Goal: Transaction & Acquisition: Purchase product/service

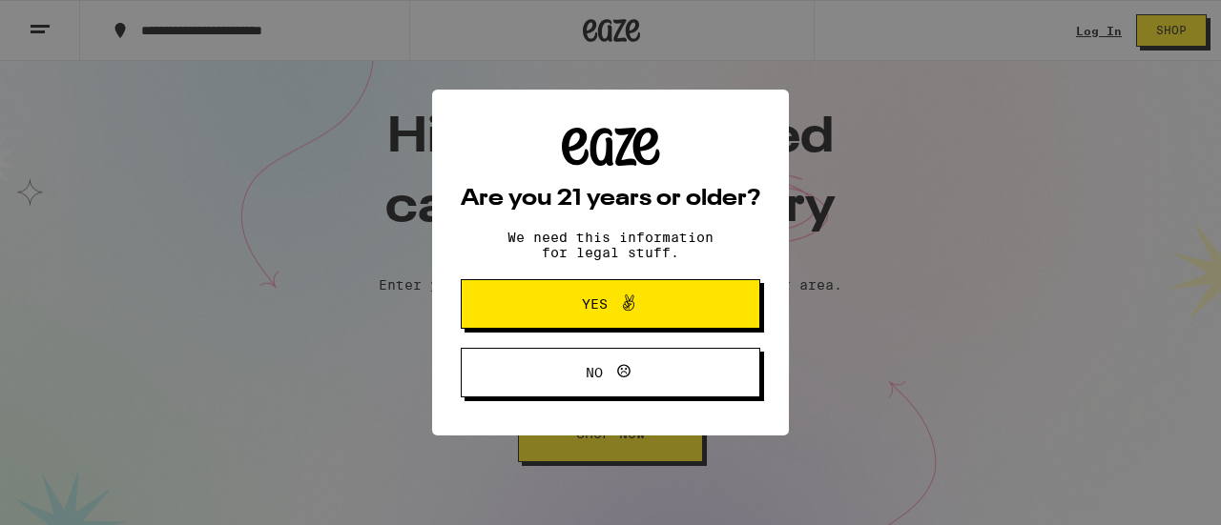
click at [1076, 26] on div "Are you 21 years or older? We need this information for legal stuff. Yes No" at bounding box center [610, 262] width 1221 height 525
click at [684, 289] on button "Yes" at bounding box center [610, 304] width 299 height 50
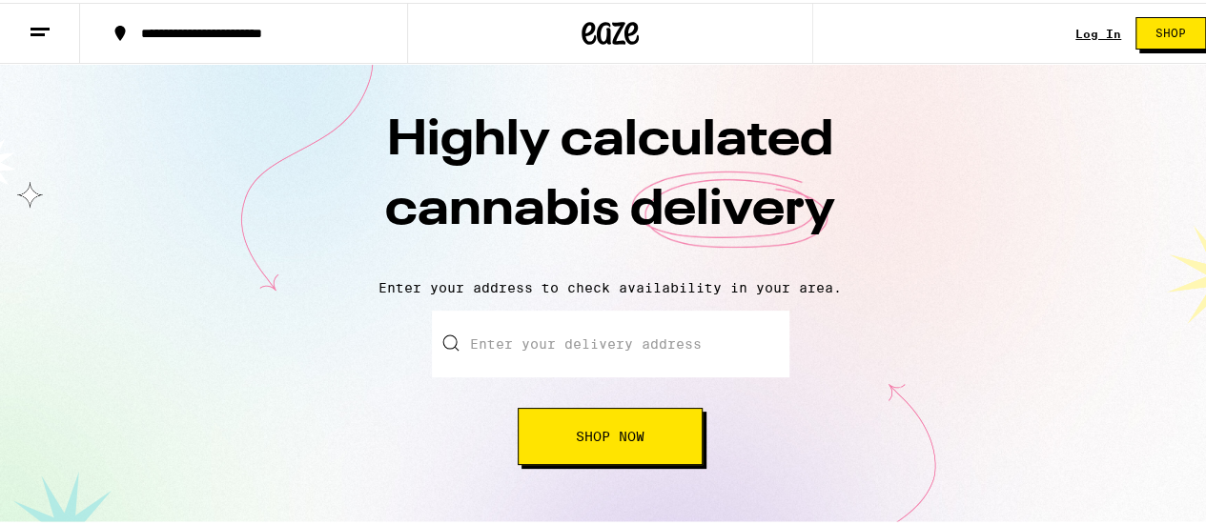
click at [1076, 31] on link "Log In" at bounding box center [1099, 31] width 46 height 12
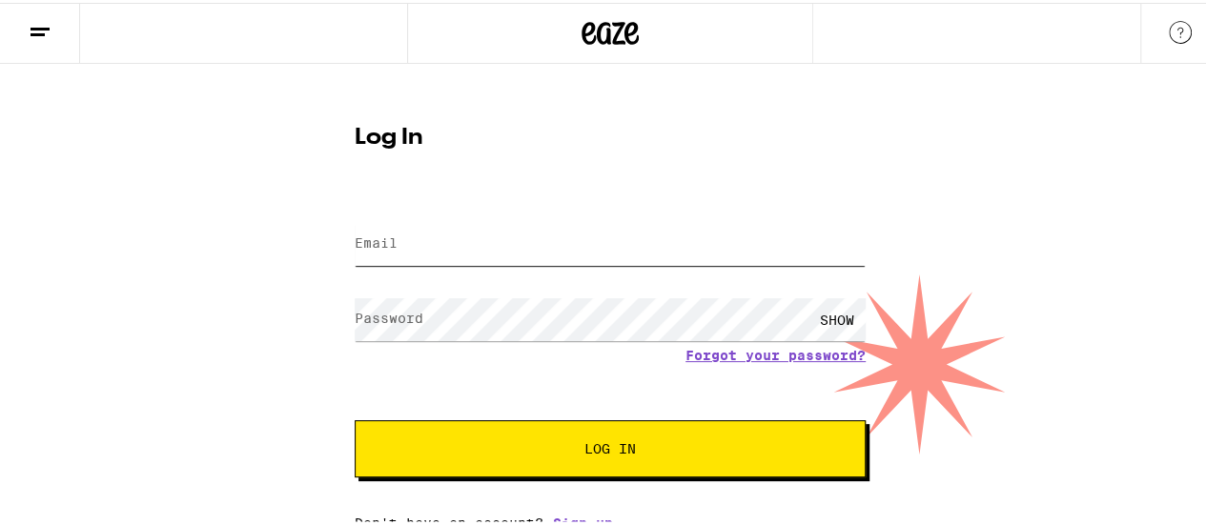
click at [521, 236] on input "Email" at bounding box center [610, 241] width 511 height 43
type input "[EMAIL_ADDRESS][DOMAIN_NAME]"
click at [355, 418] on button "Log In" at bounding box center [610, 446] width 511 height 57
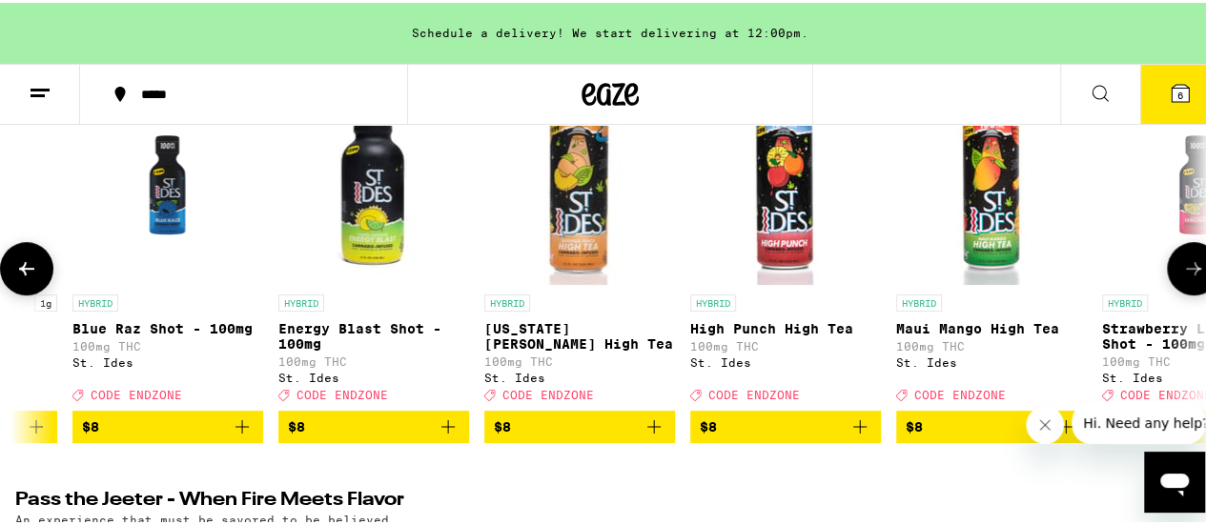
scroll to position [291, 0]
click at [854, 436] on icon "Add to bag" at bounding box center [860, 424] width 23 height 23
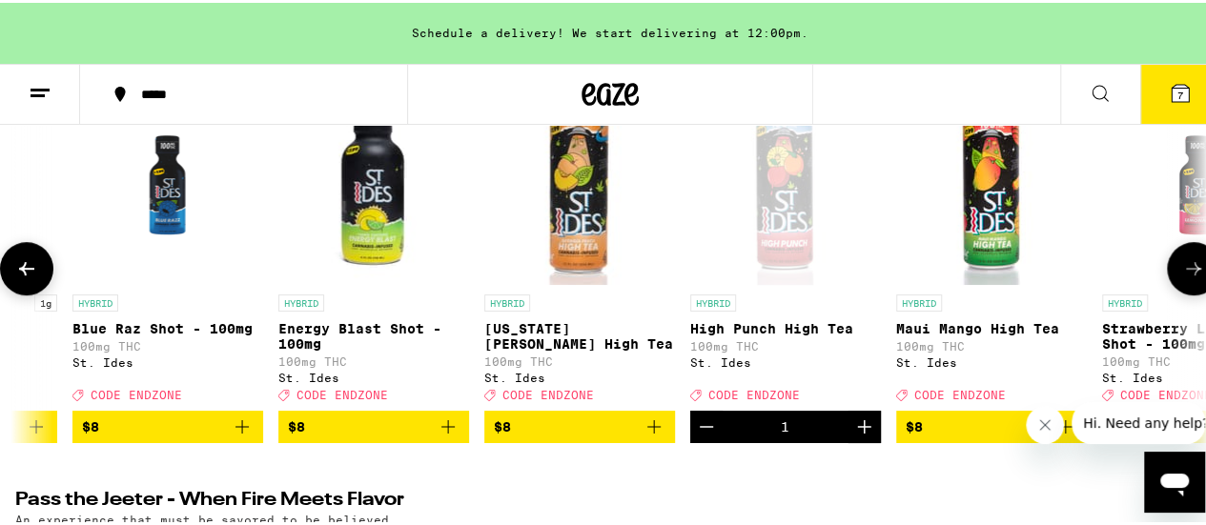
click at [654, 436] on icon "Add to bag" at bounding box center [654, 424] width 23 height 23
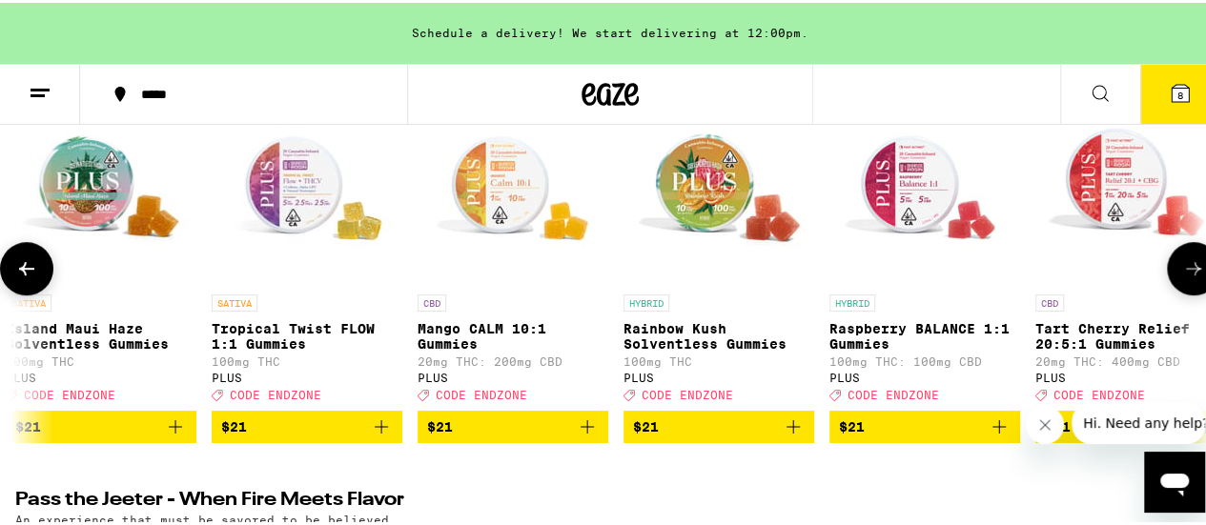
scroll to position [0, 10103]
click at [381, 436] on icon "Add to bag" at bounding box center [380, 424] width 23 height 23
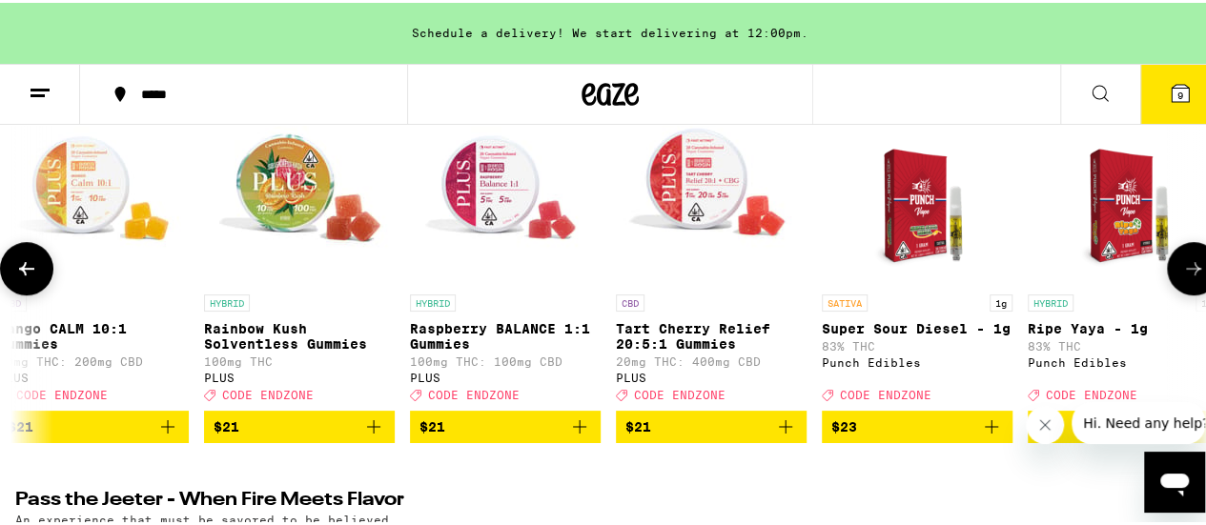
scroll to position [0, 10522]
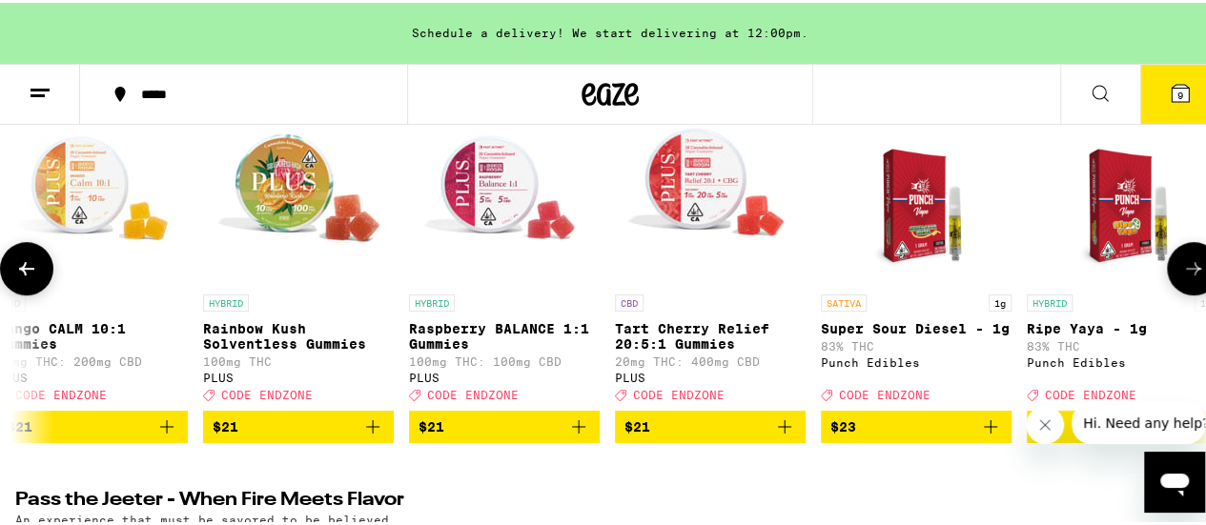
click at [370, 432] on icon "Add to bag" at bounding box center [372, 424] width 23 height 23
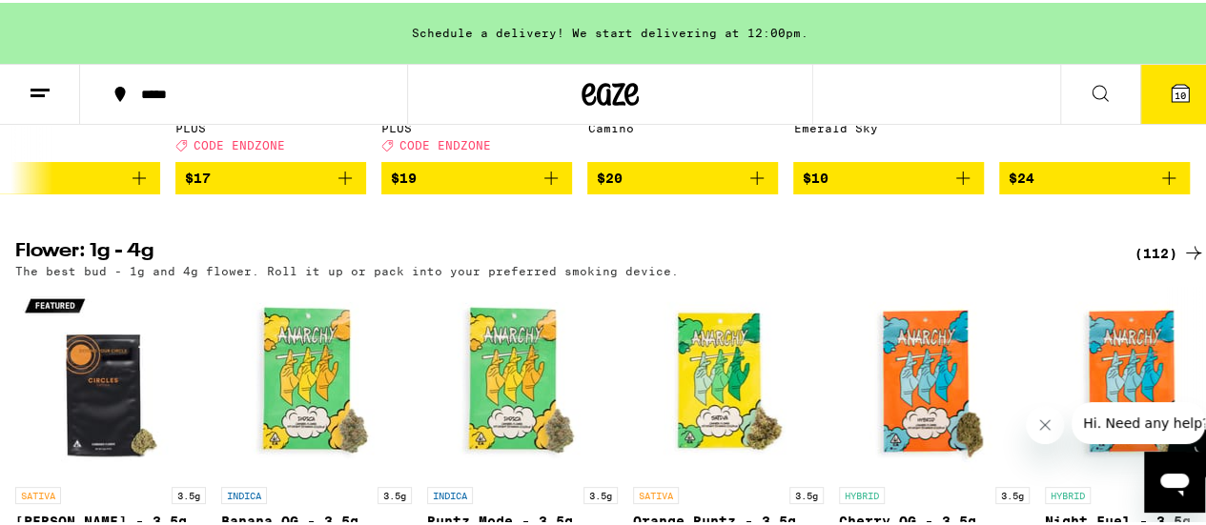
scroll to position [1866, 0]
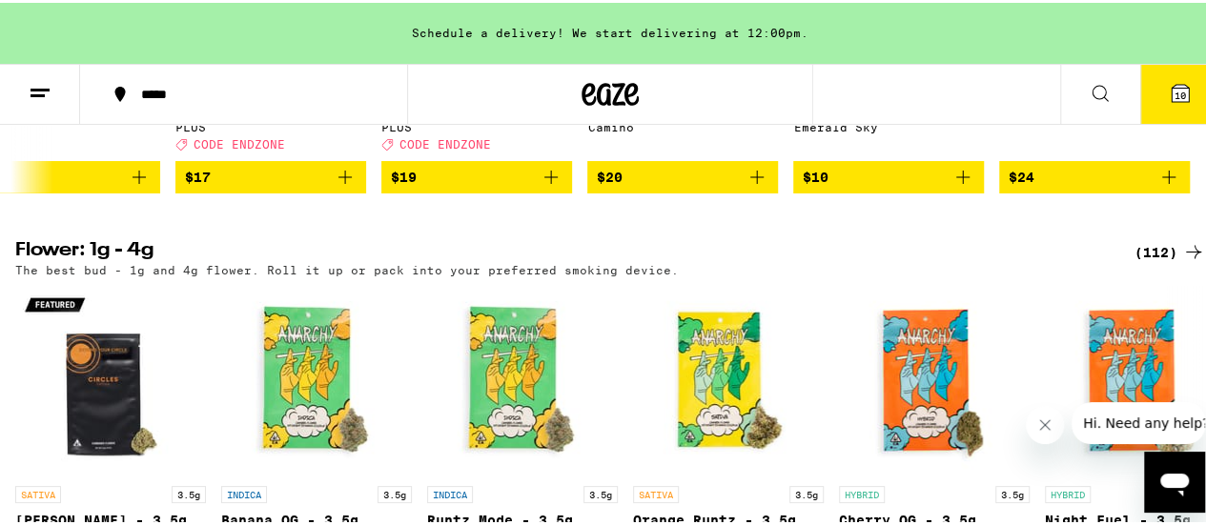
click at [1158, 186] on icon "Add to bag" at bounding box center [1169, 174] width 23 height 23
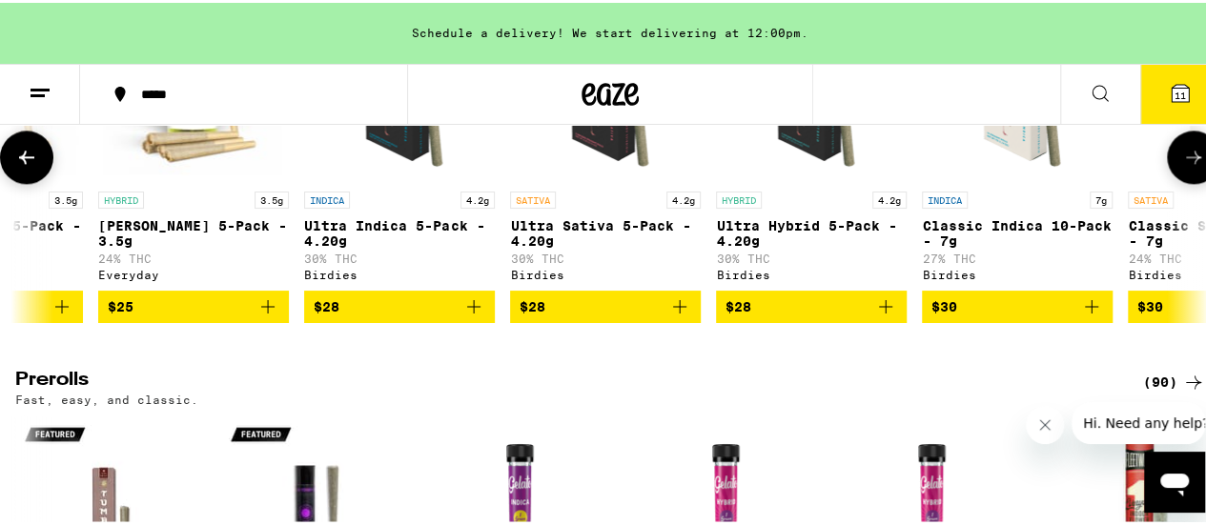
scroll to position [0, 1360]
click at [884, 316] on icon "Add to bag" at bounding box center [884, 304] width 23 height 23
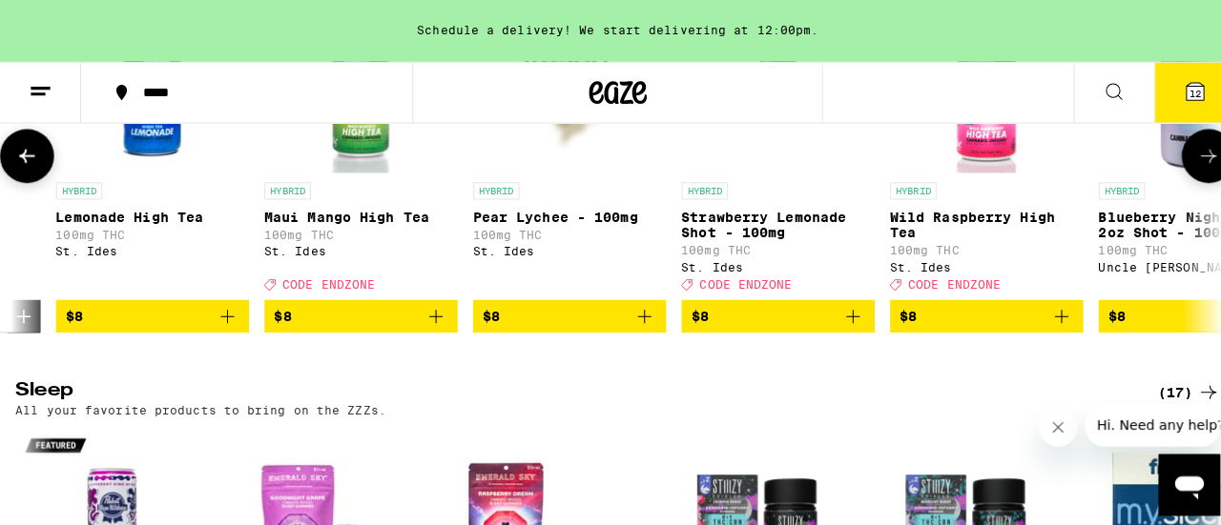
scroll to position [0, 3669]
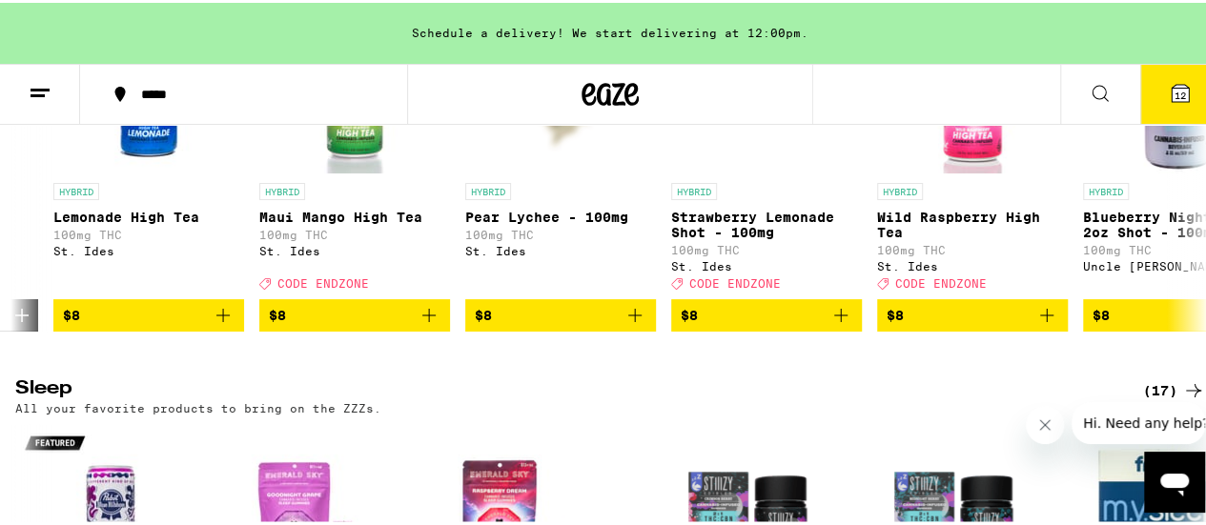
click at [1169, 80] on icon at bounding box center [1180, 90] width 23 height 23
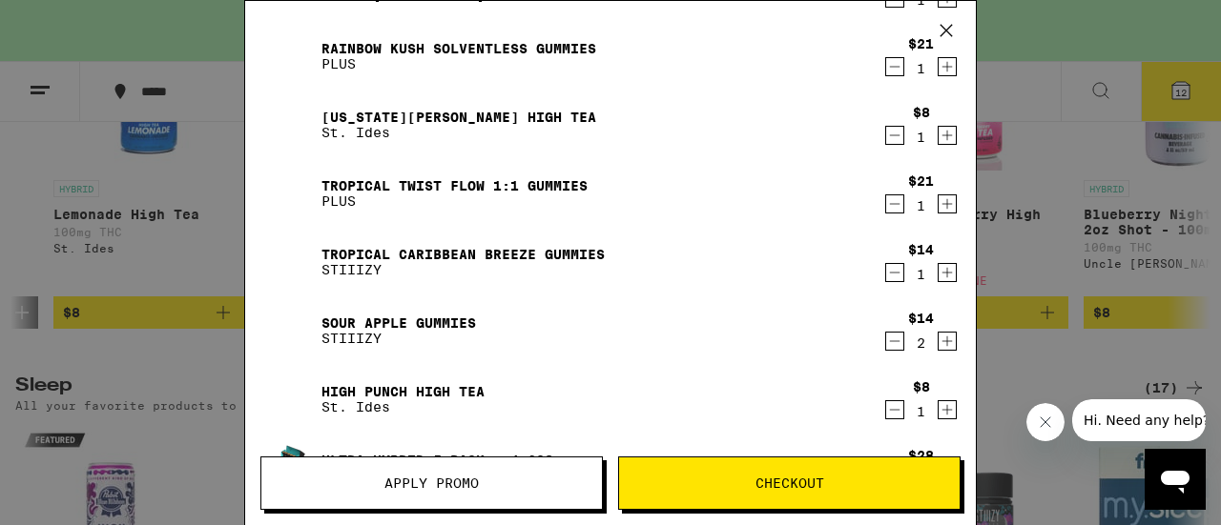
scroll to position [587, 0]
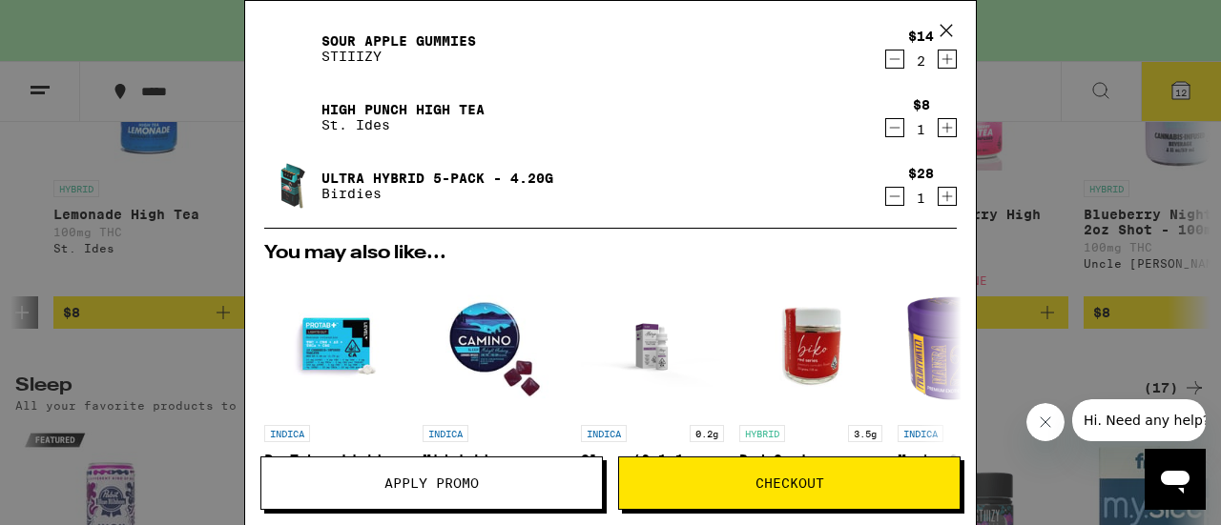
click at [781, 479] on span "Checkout" at bounding box center [789, 483] width 69 height 13
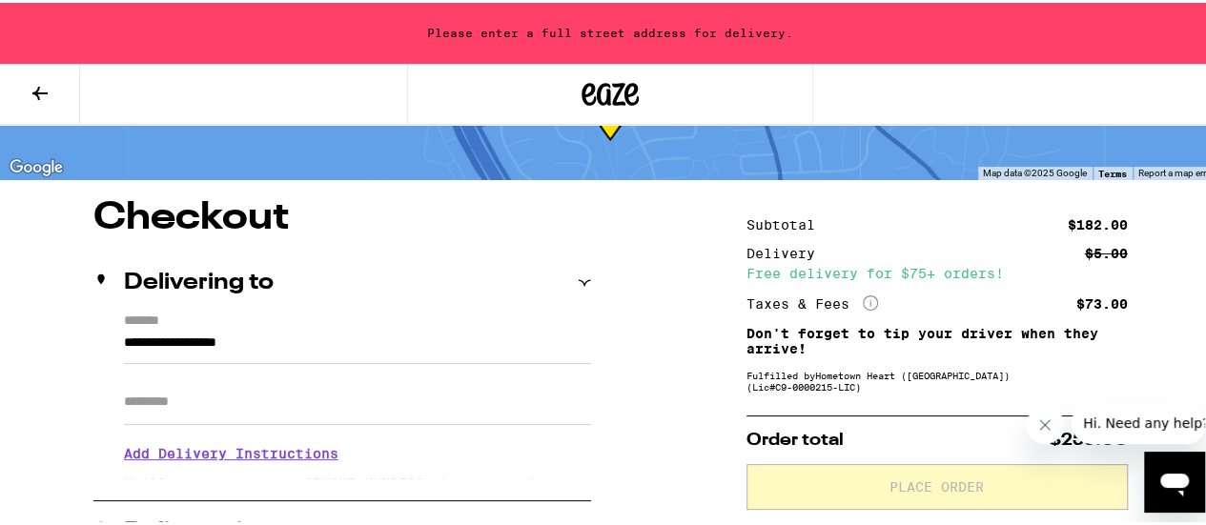
scroll to position [97, 0]
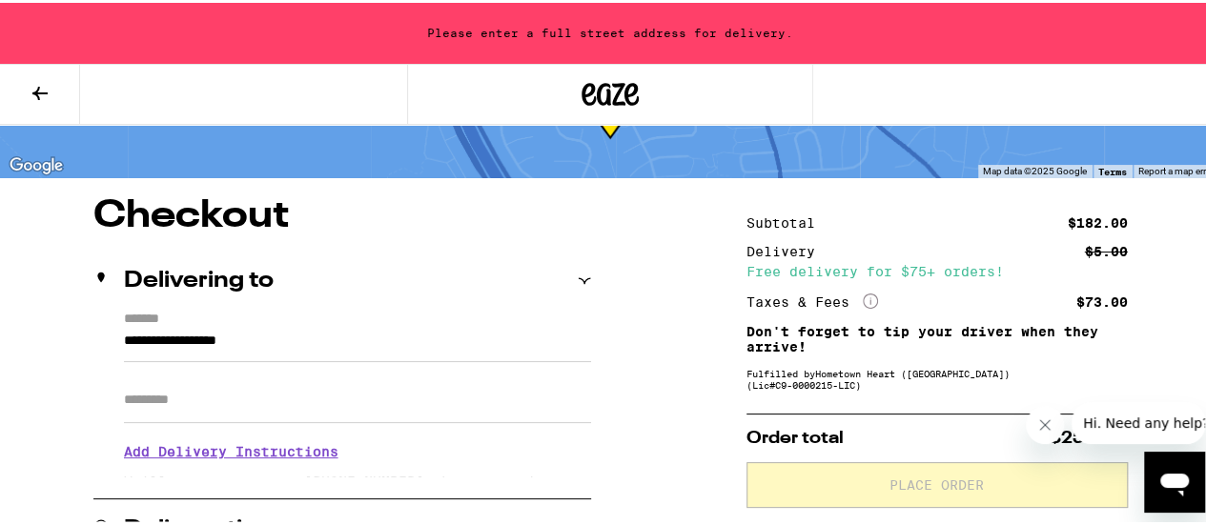
click at [124, 340] on input "**********" at bounding box center [357, 343] width 467 height 32
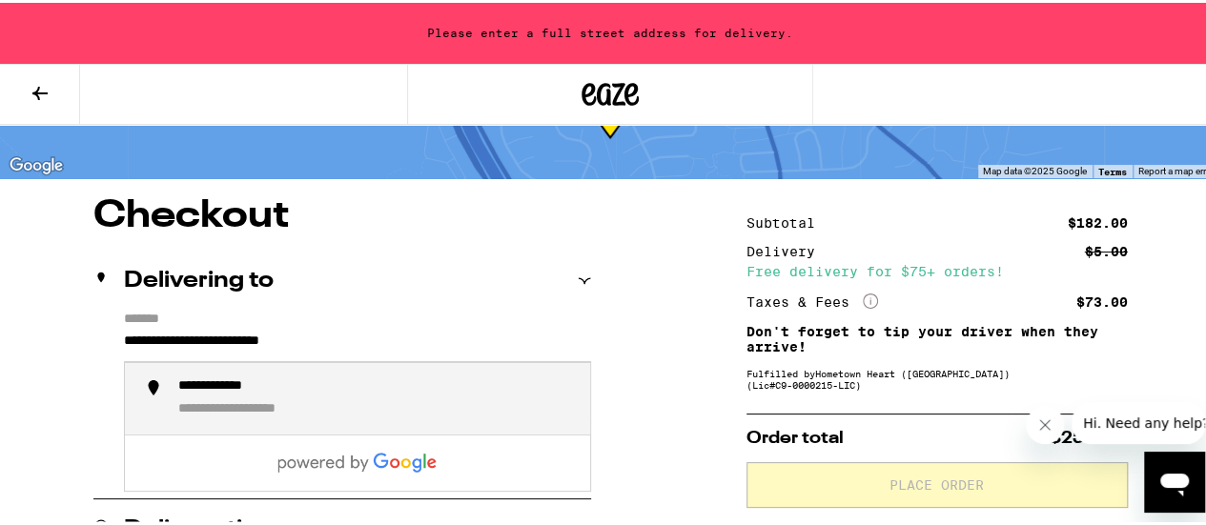
click at [200, 364] on li "**********" at bounding box center [357, 396] width 465 height 72
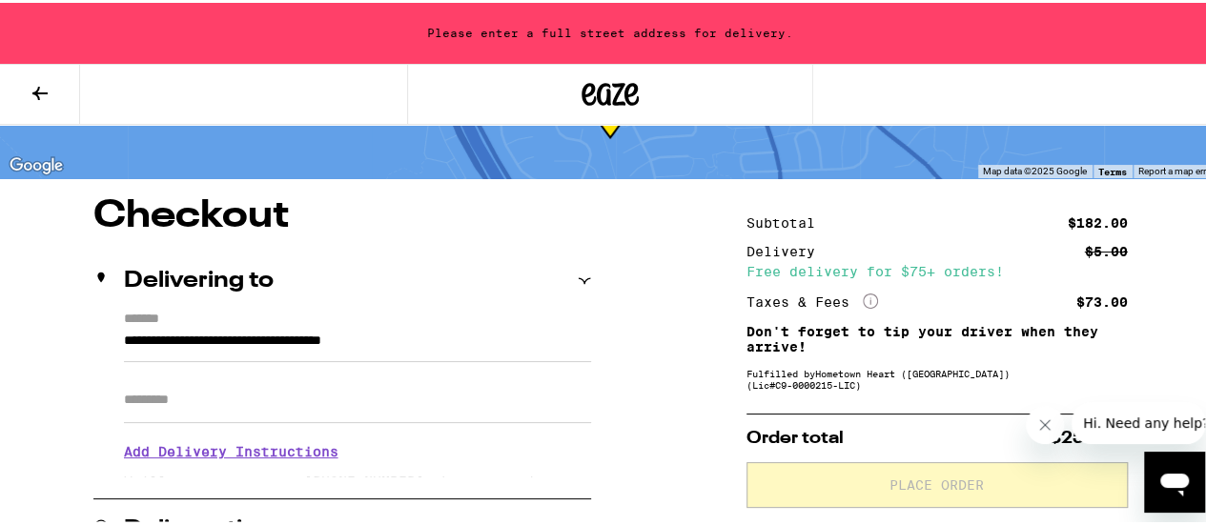
type input "**********"
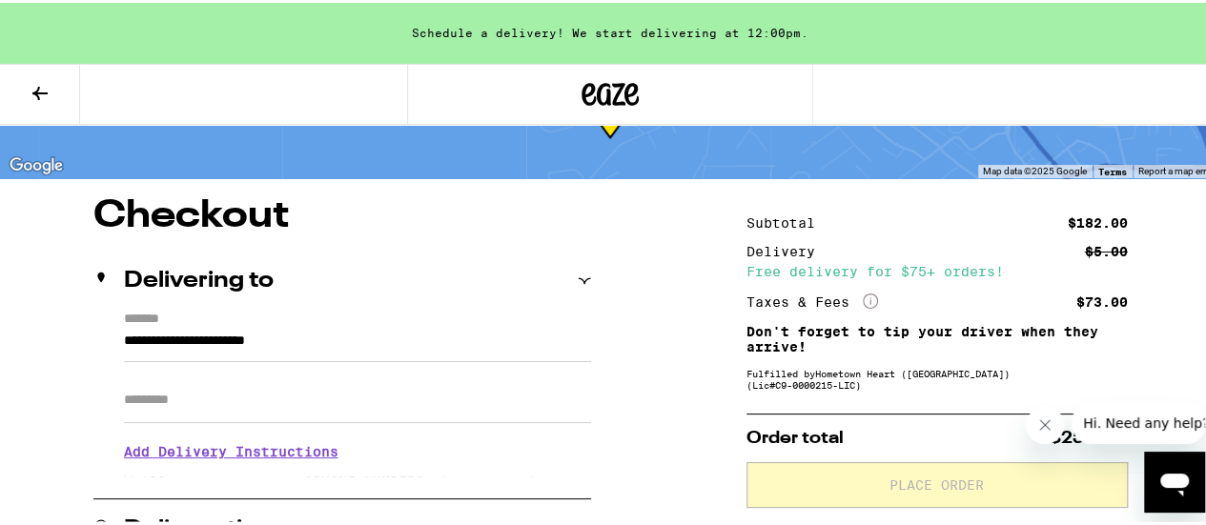
click at [302, 457] on h3 "Add Delivery Instructions" at bounding box center [357, 449] width 467 height 44
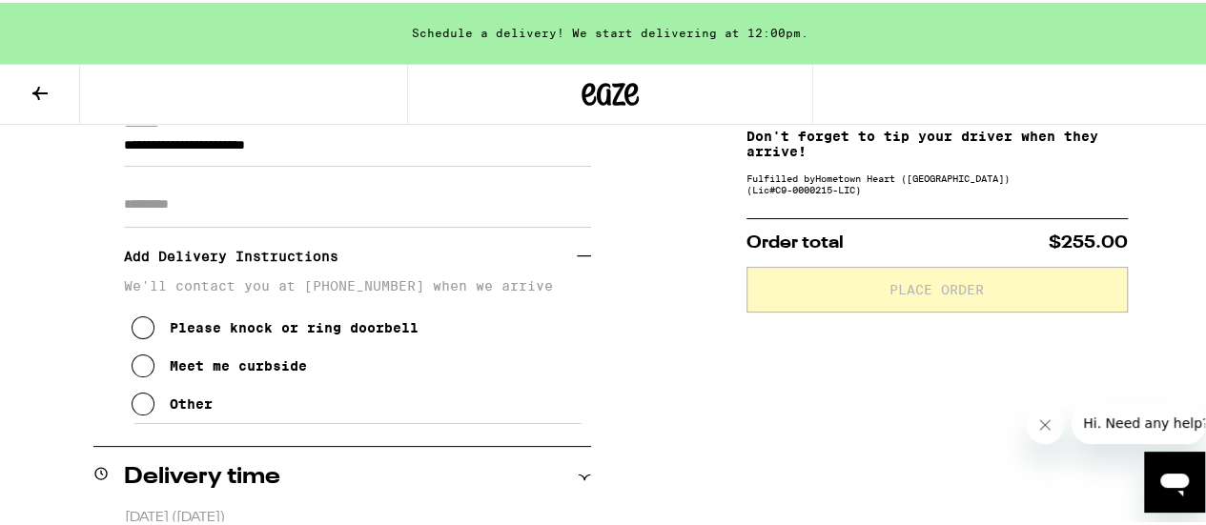
scroll to position [298, 0]
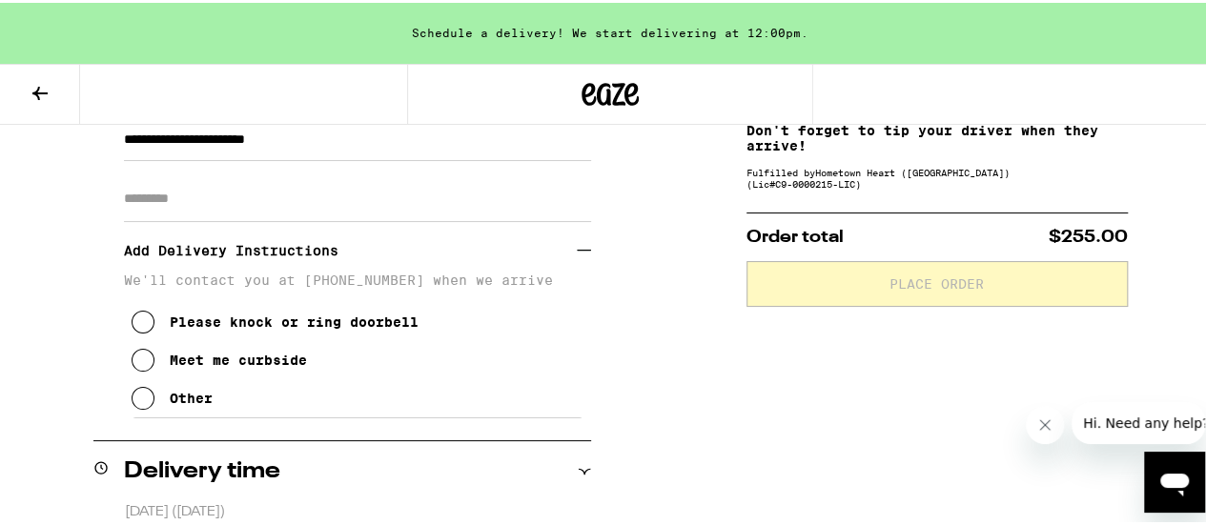
click at [148, 400] on icon at bounding box center [143, 395] width 23 height 23
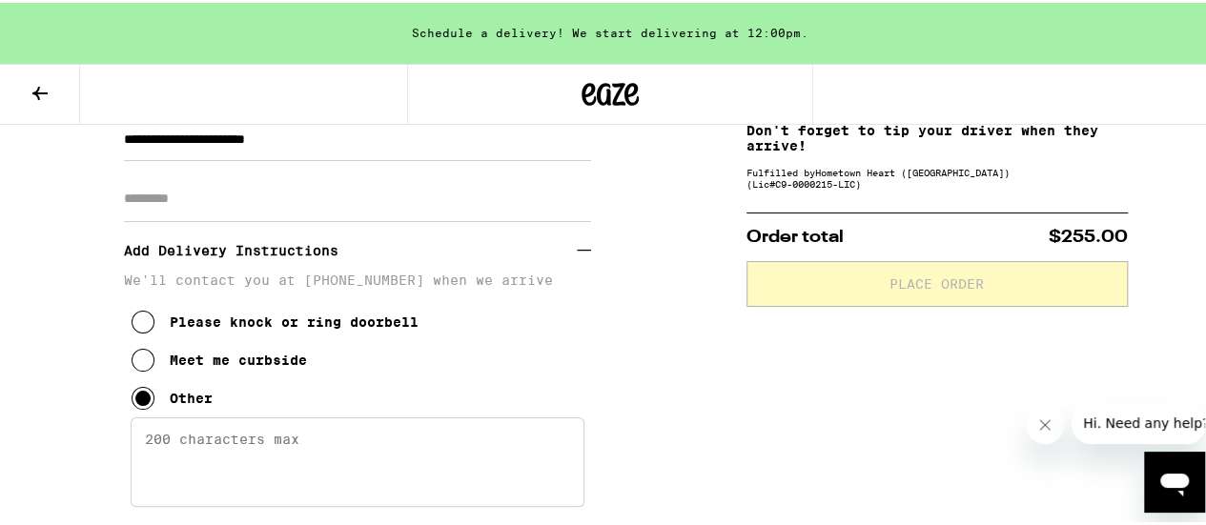
click at [275, 445] on textarea "Enter any other delivery instructions you want driver to know" at bounding box center [358, 460] width 454 height 90
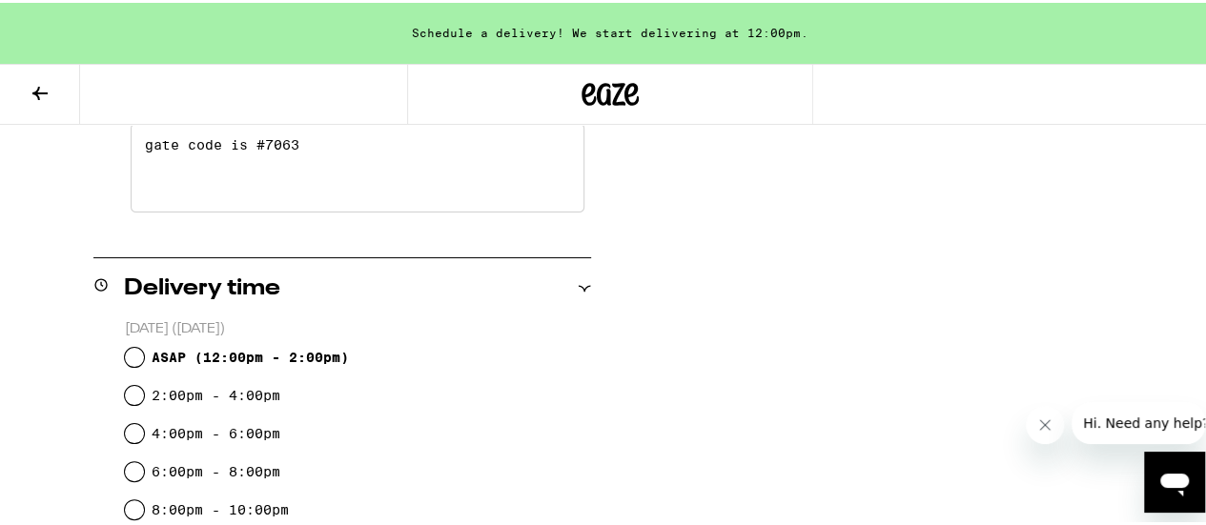
scroll to position [594, 0]
type textarea "gate code is #7063"
click at [135, 354] on input "ASAP ( 12:00pm - 2:00pm )" at bounding box center [134, 353] width 19 height 19
radio input "true"
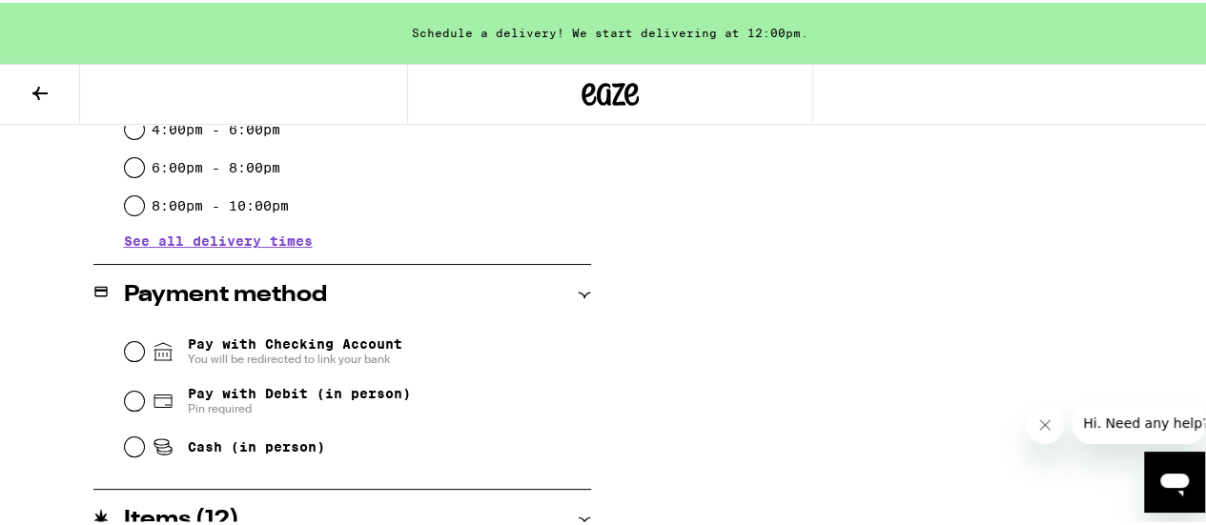
scroll to position [907, 0]
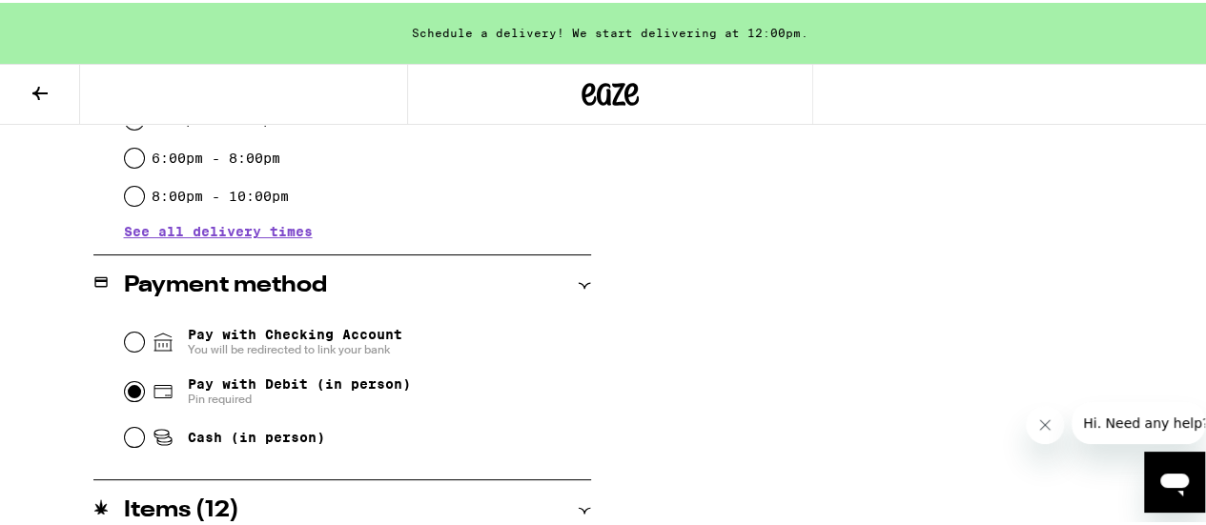
click at [130, 394] on input "Pay with Debit (in person) Pin required" at bounding box center [134, 389] width 19 height 19
radio input "true"
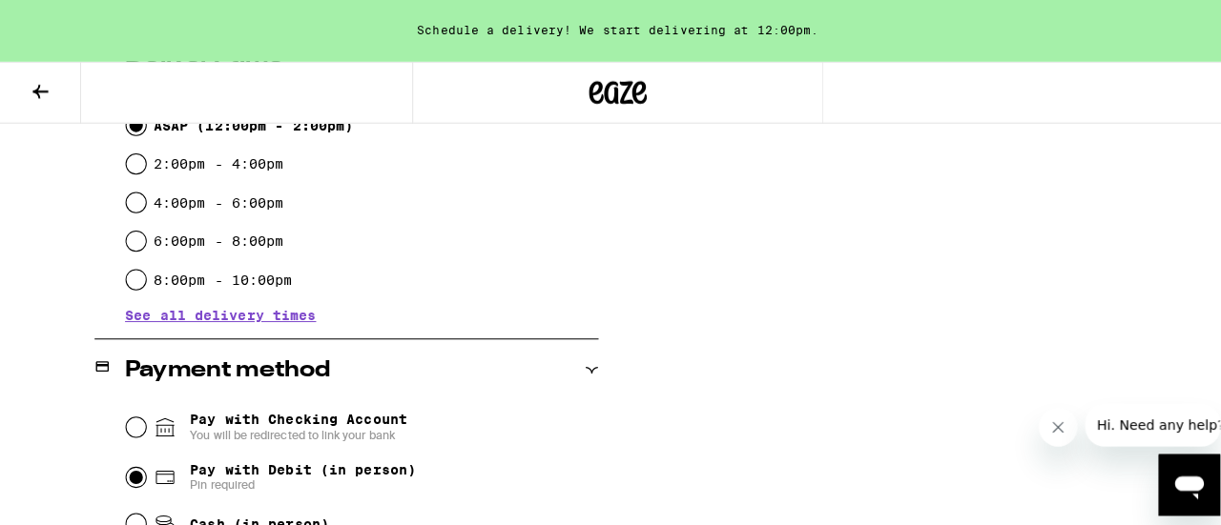
scroll to position [0, 0]
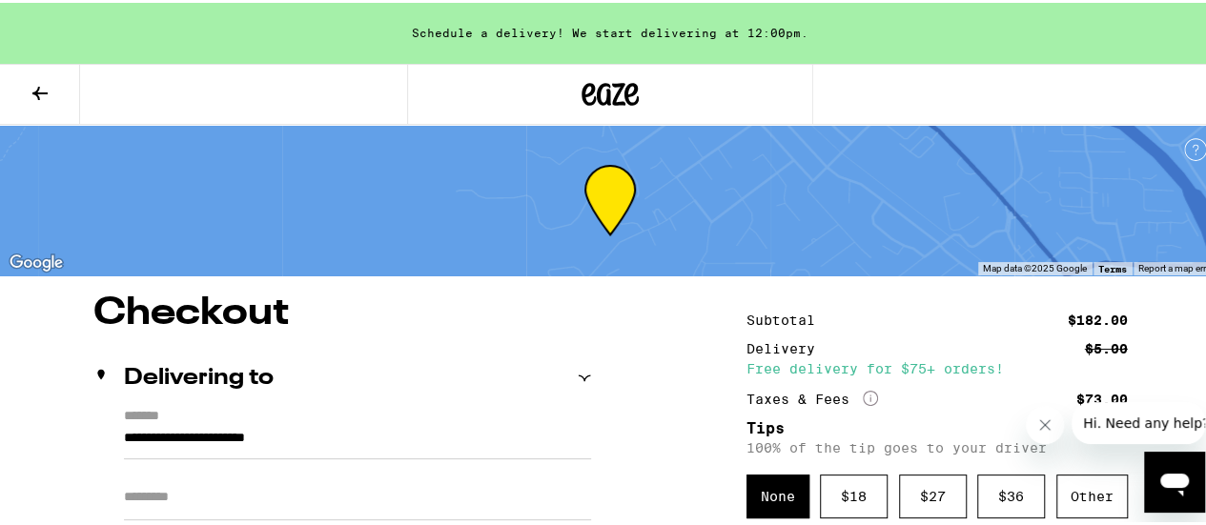
click at [43, 99] on icon at bounding box center [40, 90] width 23 height 23
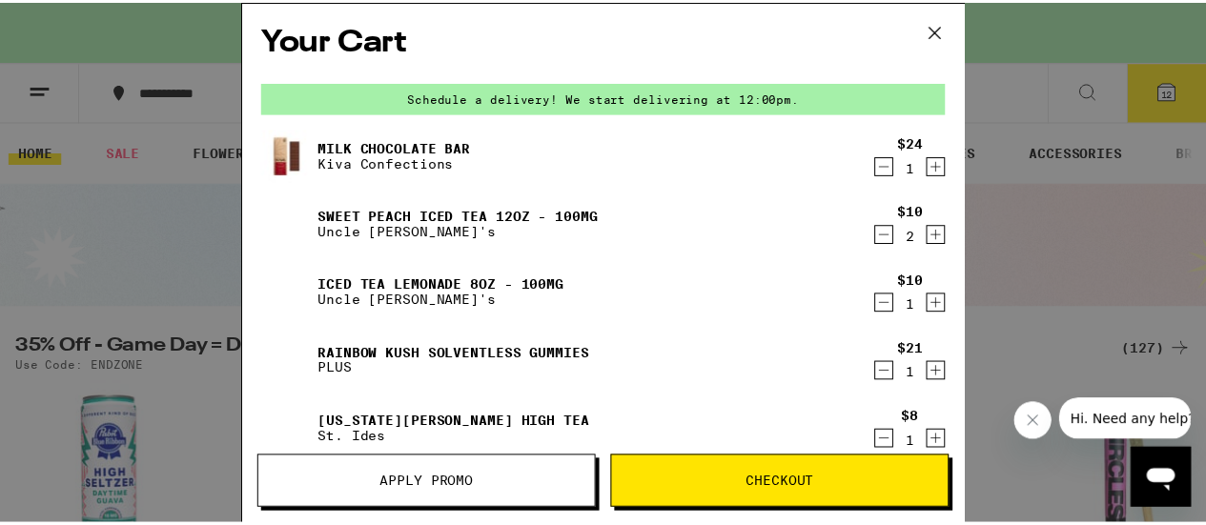
scroll to position [290, 0]
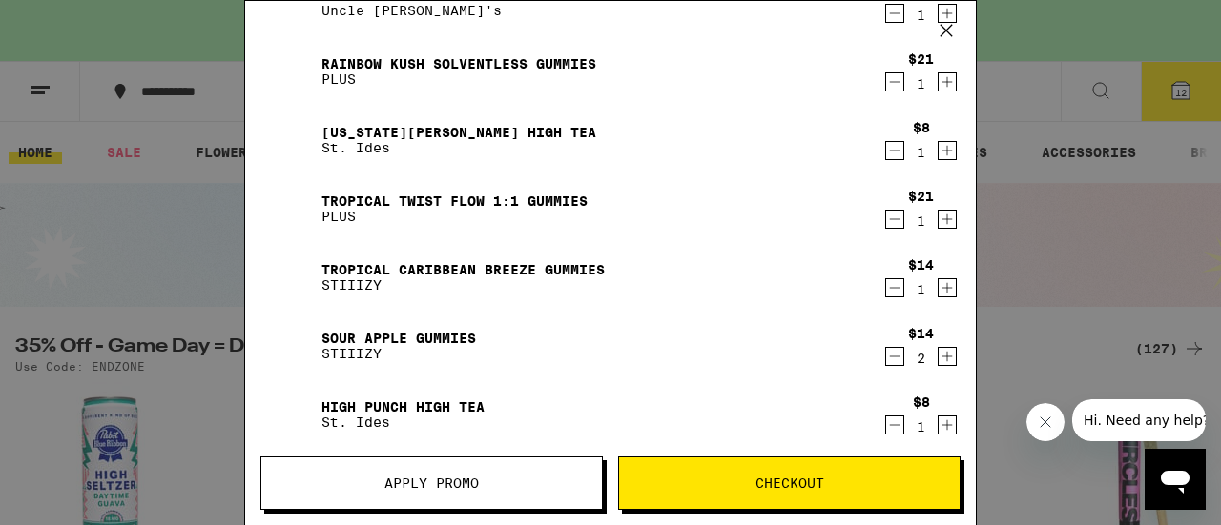
click at [472, 483] on span "Apply Promo" at bounding box center [431, 483] width 94 height 13
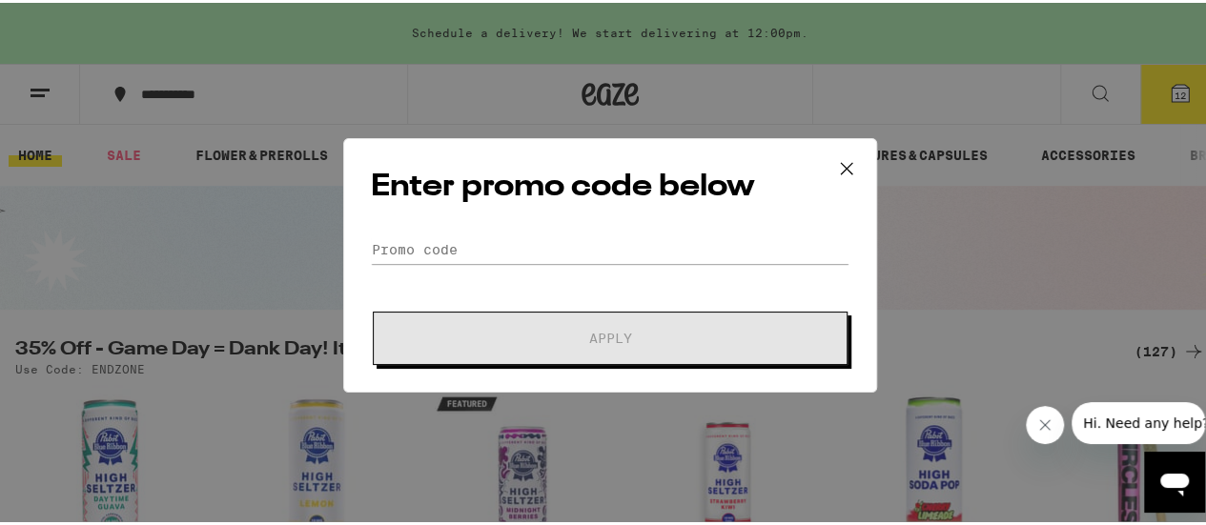
click at [526, 228] on div "Enter promo code below Promo Code Apply" at bounding box center [610, 262] width 534 height 255
click at [507, 243] on input "Promo Code" at bounding box center [610, 247] width 479 height 29
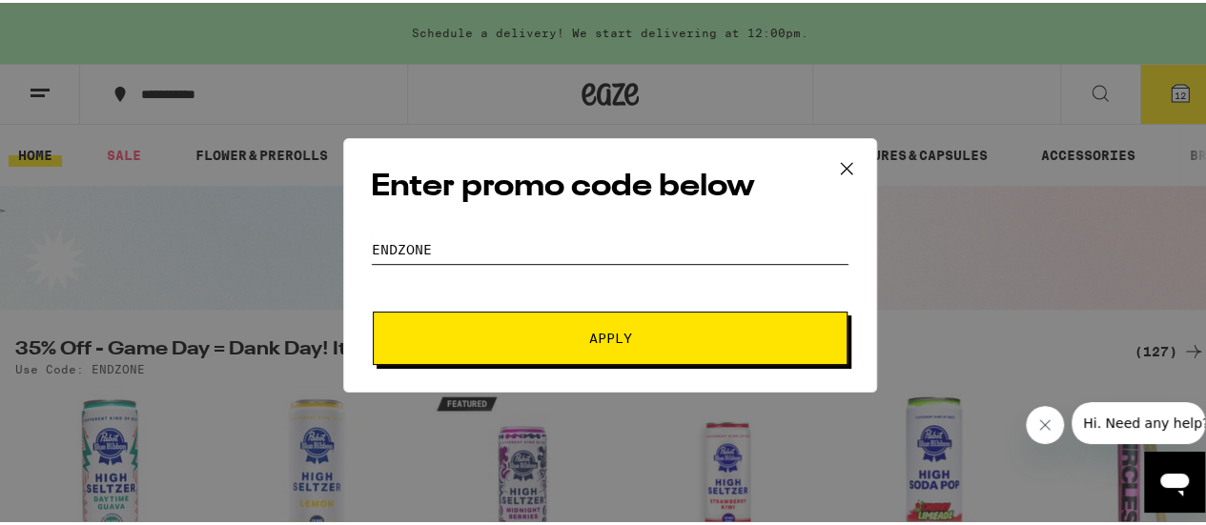
type input "endzone"
click at [570, 321] on button "Apply" at bounding box center [610, 335] width 475 height 53
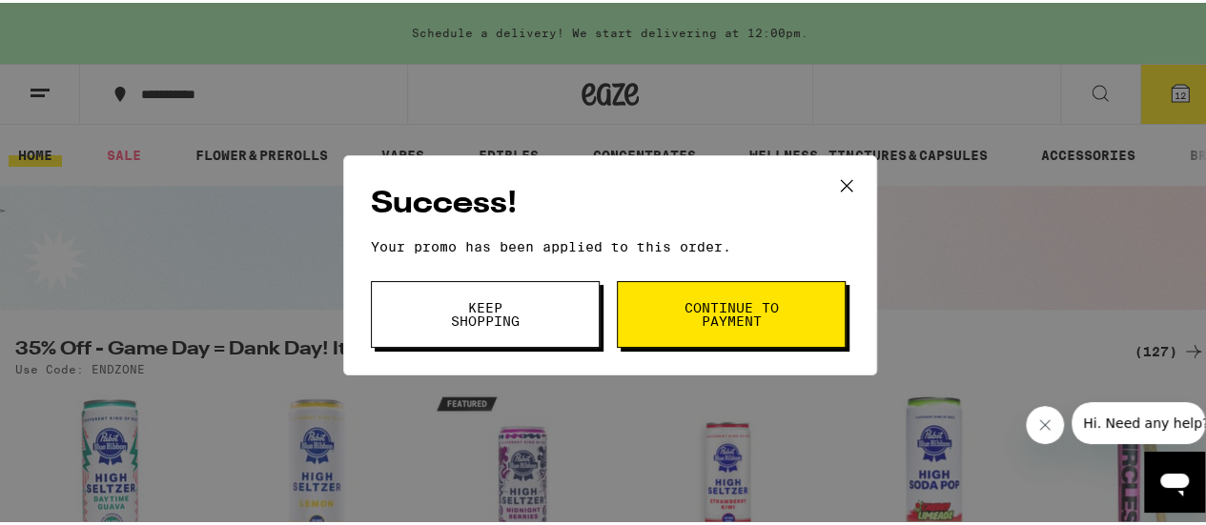
click at [645, 315] on button "Continue to payment" at bounding box center [731, 311] width 229 height 67
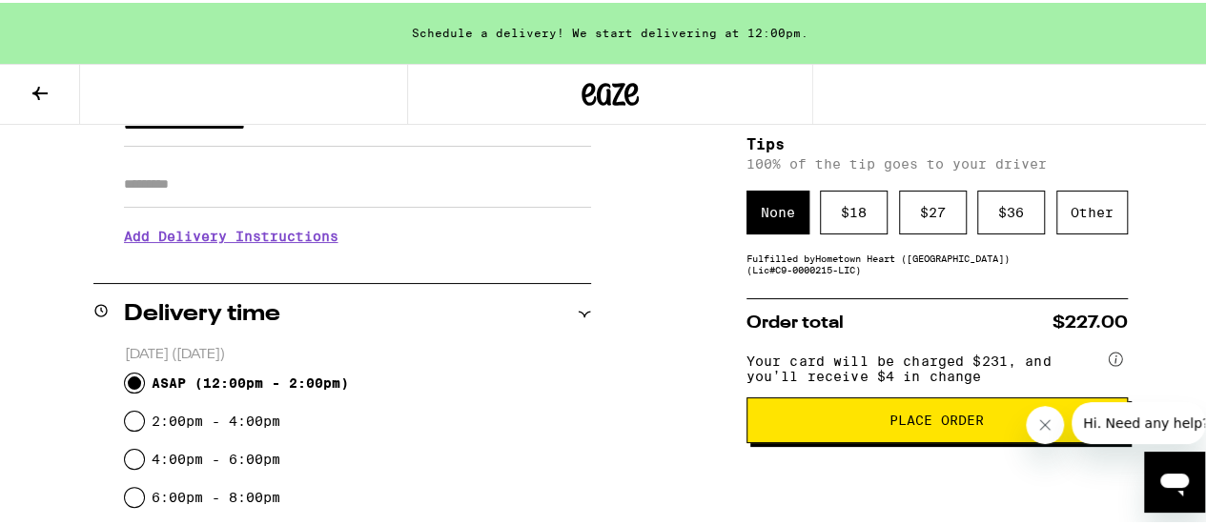
scroll to position [314, 0]
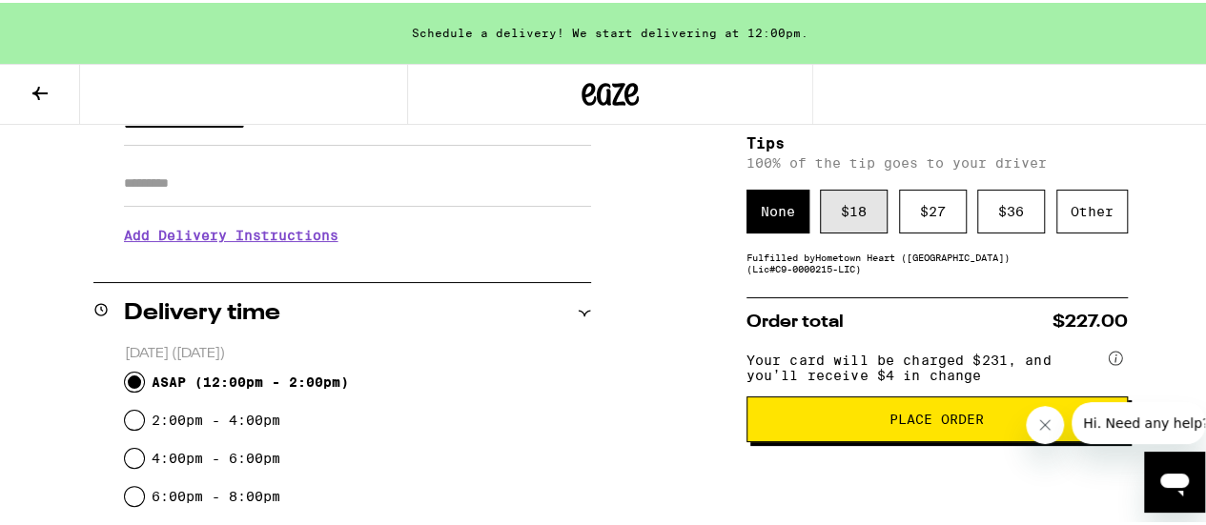
click at [820, 230] on div "$ 18" at bounding box center [854, 209] width 68 height 44
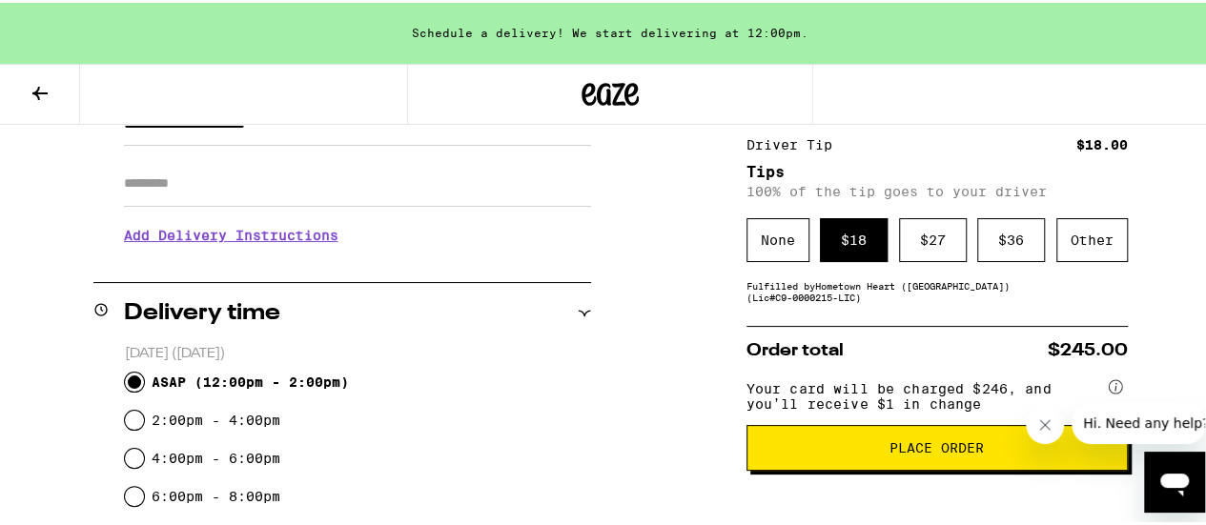
scroll to position [429, 0]
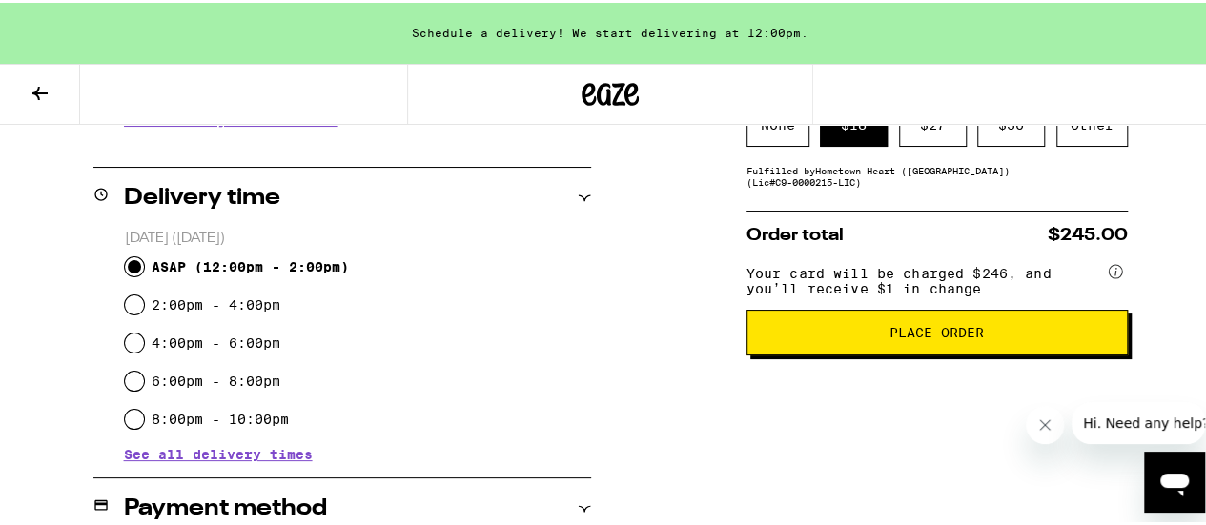
click at [832, 353] on button "Place Order" at bounding box center [937, 330] width 381 height 46
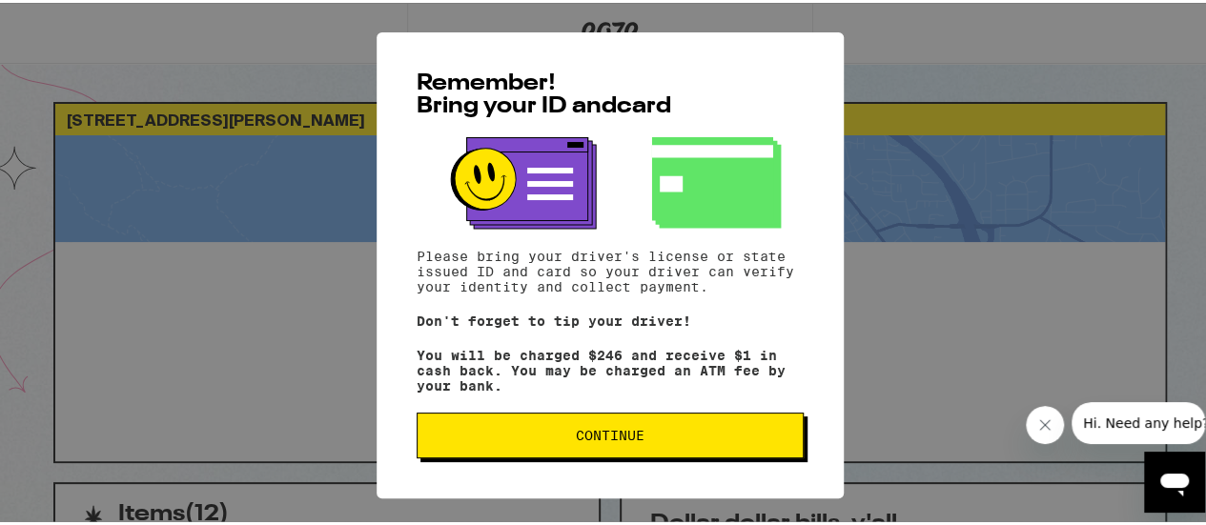
click at [641, 440] on span "Continue" at bounding box center [610, 432] width 355 height 13
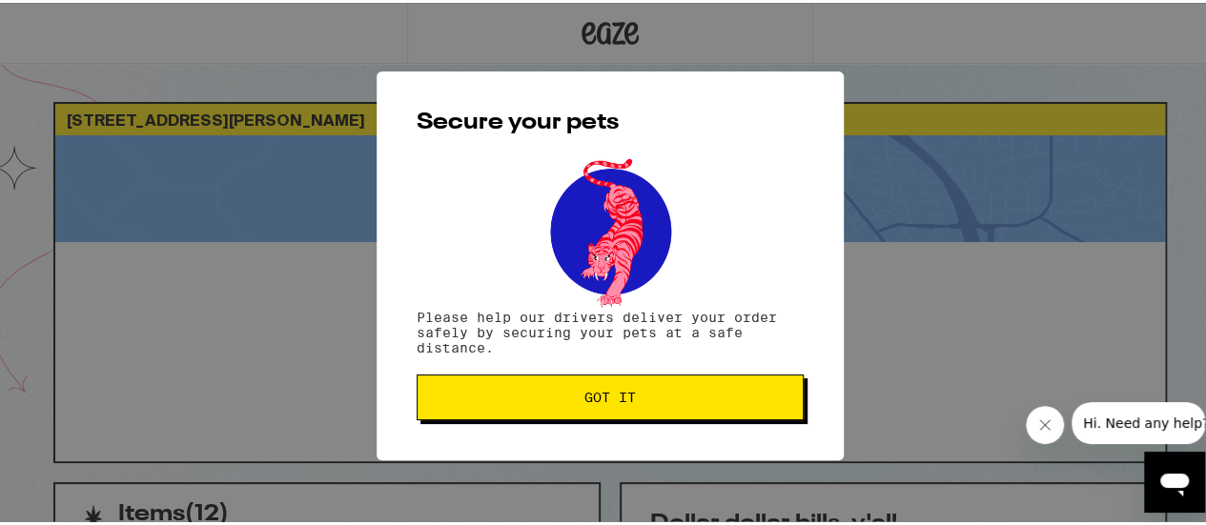
click at [588, 392] on span "Got it" at bounding box center [610, 394] width 51 height 13
